Goal: Navigation & Orientation: Understand site structure

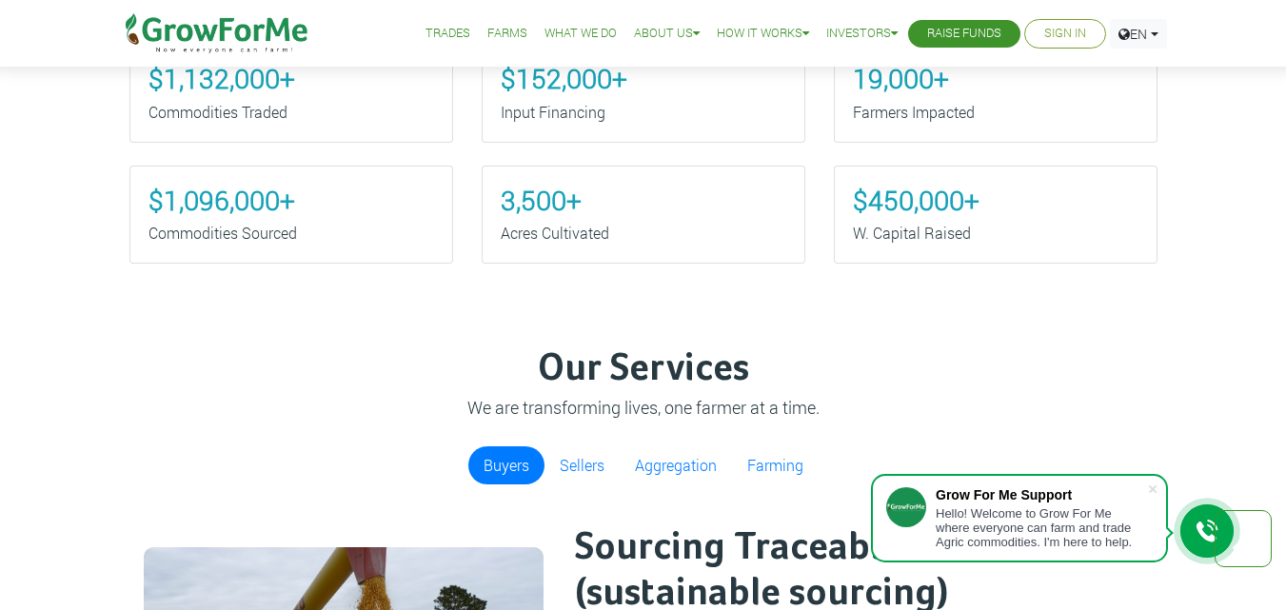
scroll to position [666, 0]
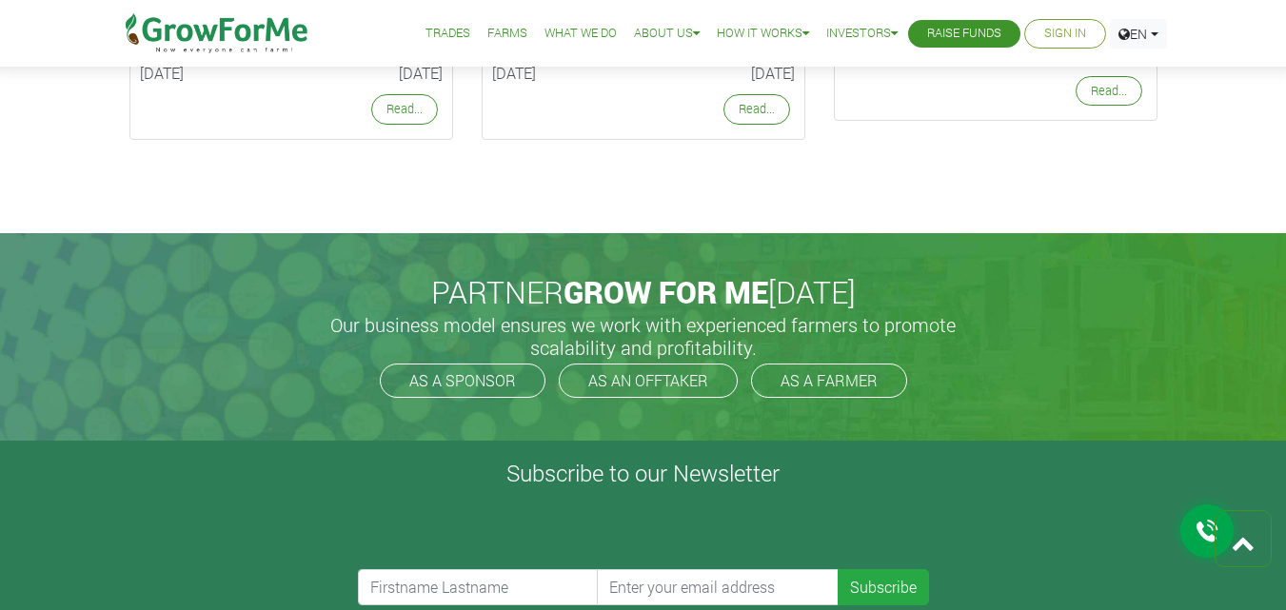
scroll to position [3817, 0]
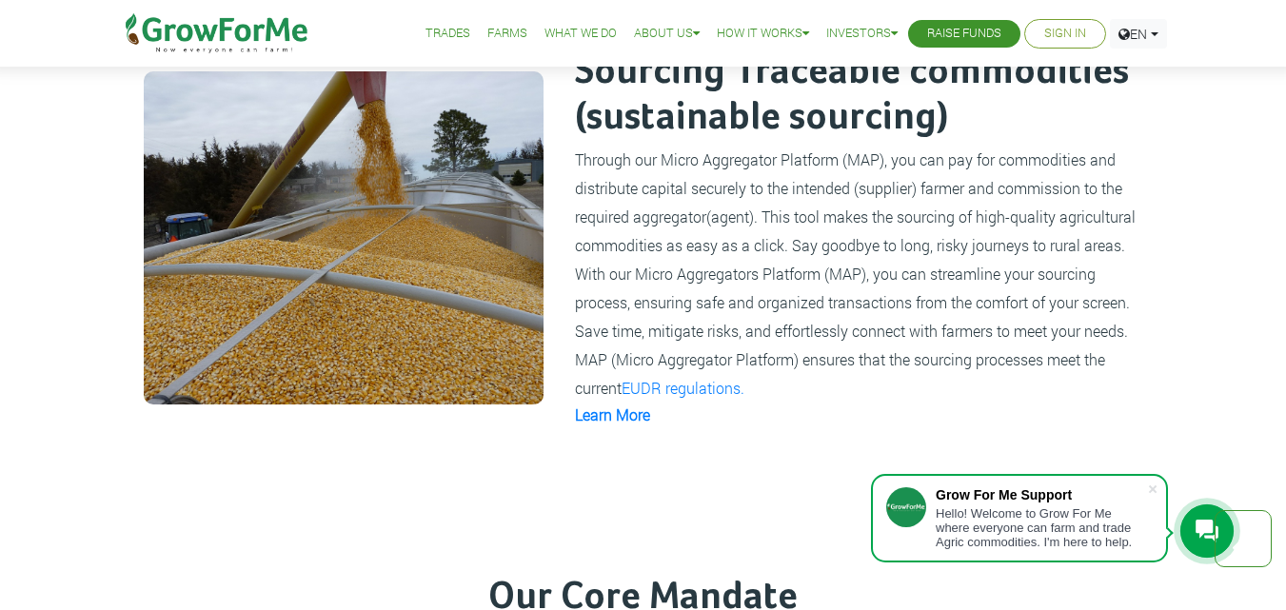
scroll to position [1142, 0]
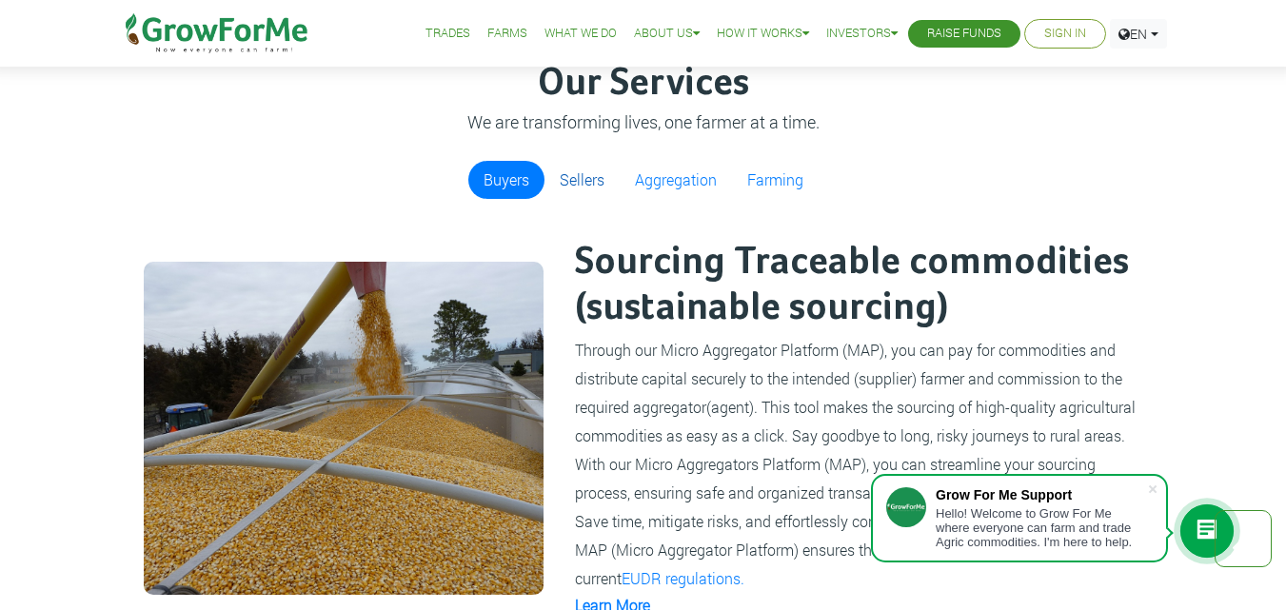
click at [580, 172] on link "Sellers" at bounding box center [581, 180] width 75 height 38
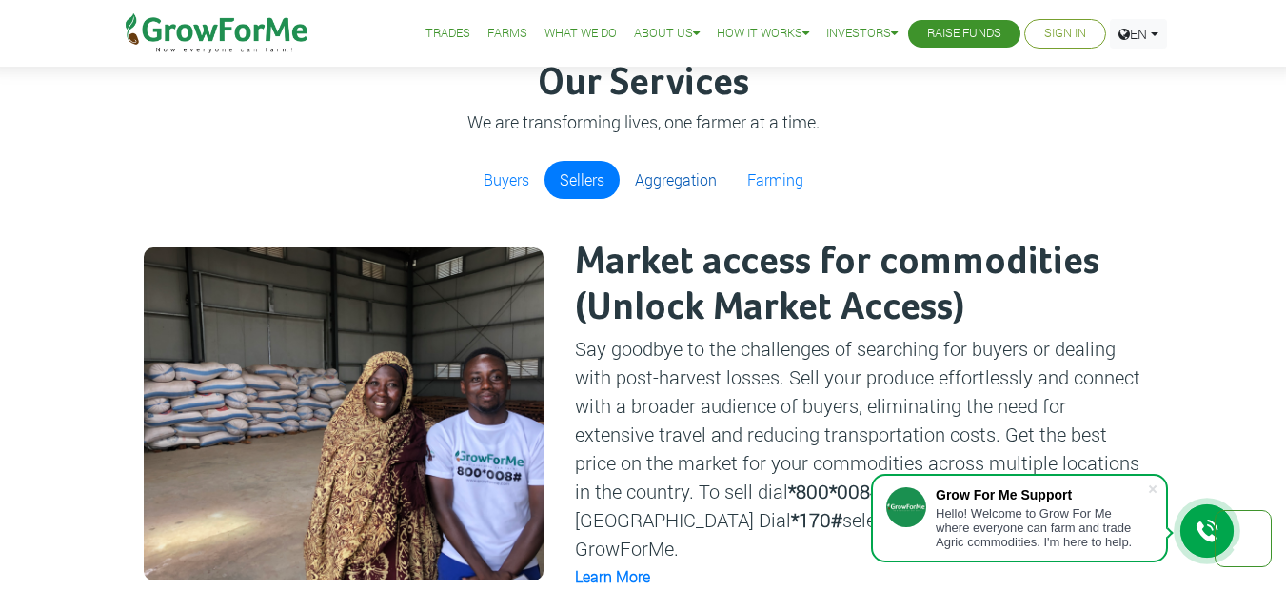
click at [647, 177] on link "Aggregation" at bounding box center [676, 180] width 112 height 38
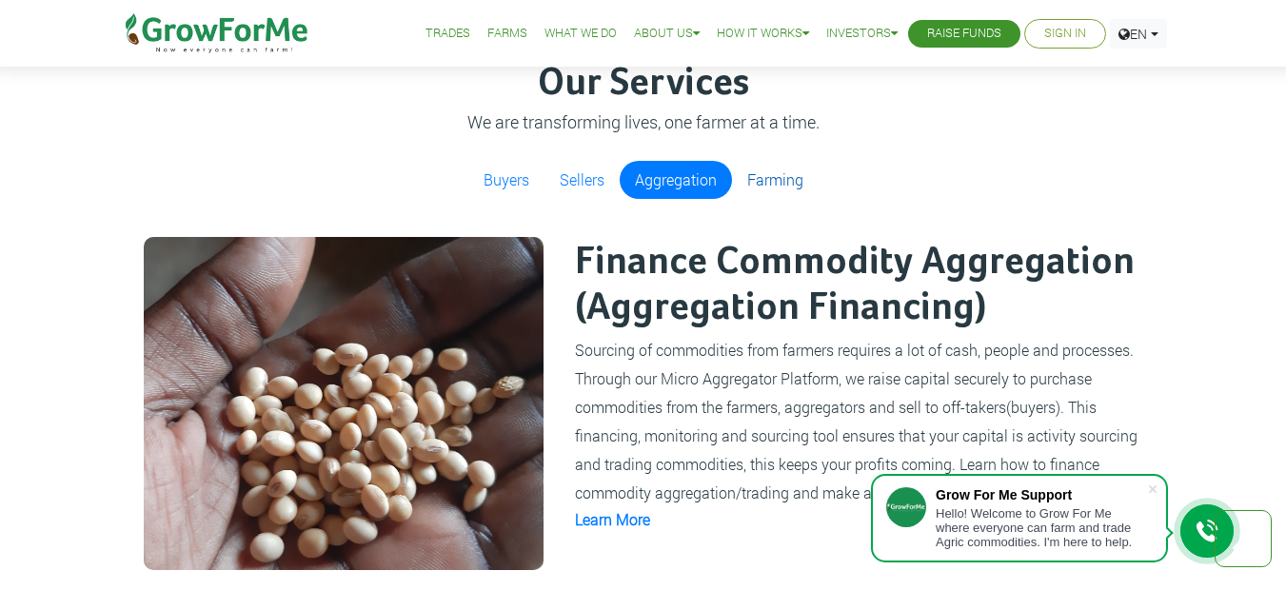
click at [736, 173] on link "Farming" at bounding box center [775, 180] width 87 height 38
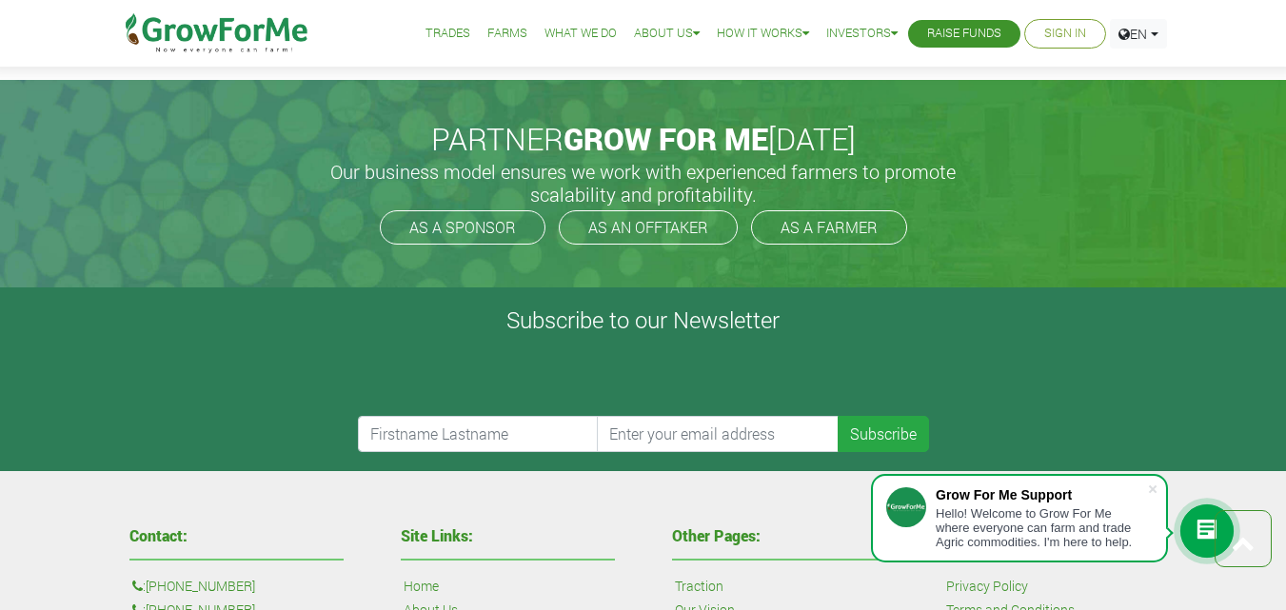
scroll to position [3921, 0]
